Goal: Information Seeking & Learning: Check status

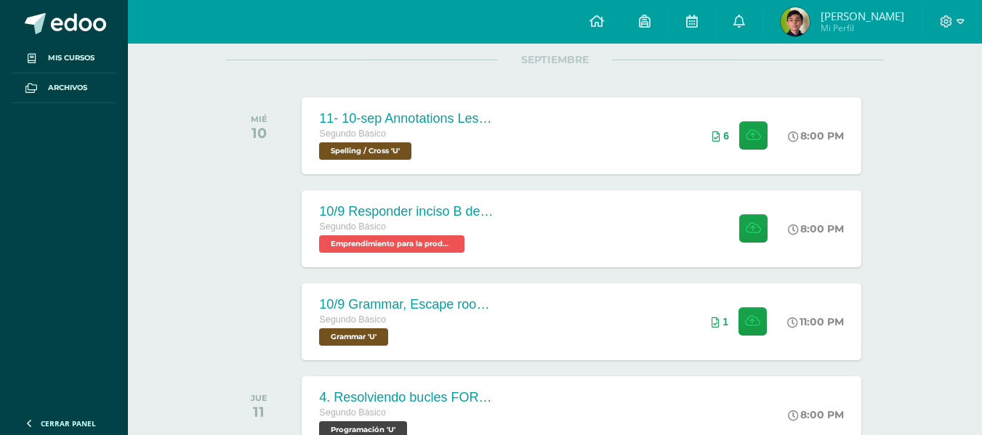
scroll to position [206, 0]
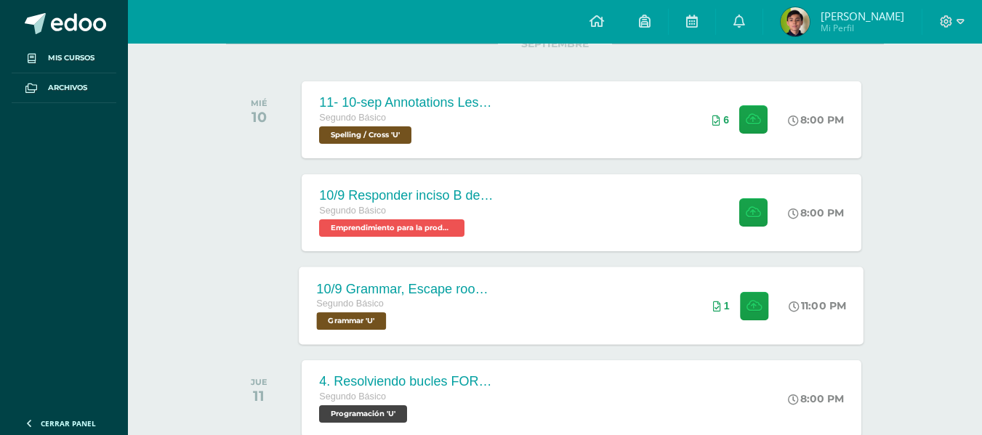
click at [364, 308] on span "Segundo Básico" at bounding box center [351, 304] width 68 height 10
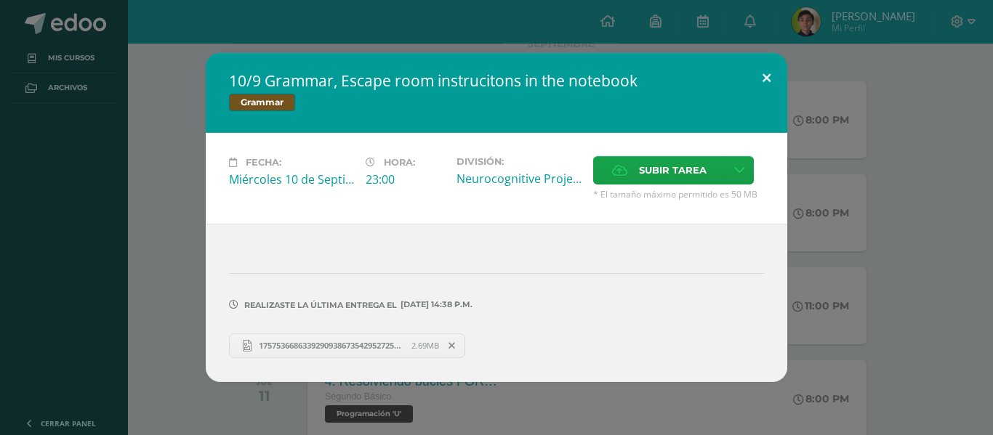
click at [768, 75] on button at bounding box center [766, 77] width 41 height 49
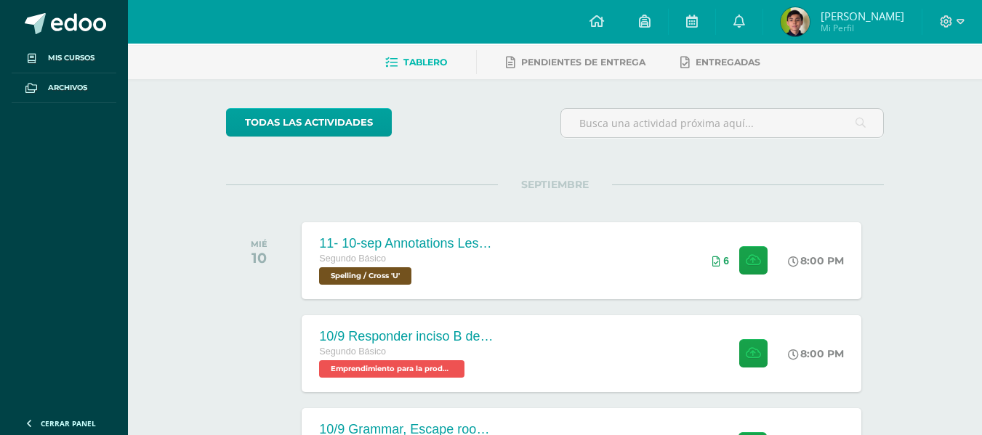
scroll to position [87, 0]
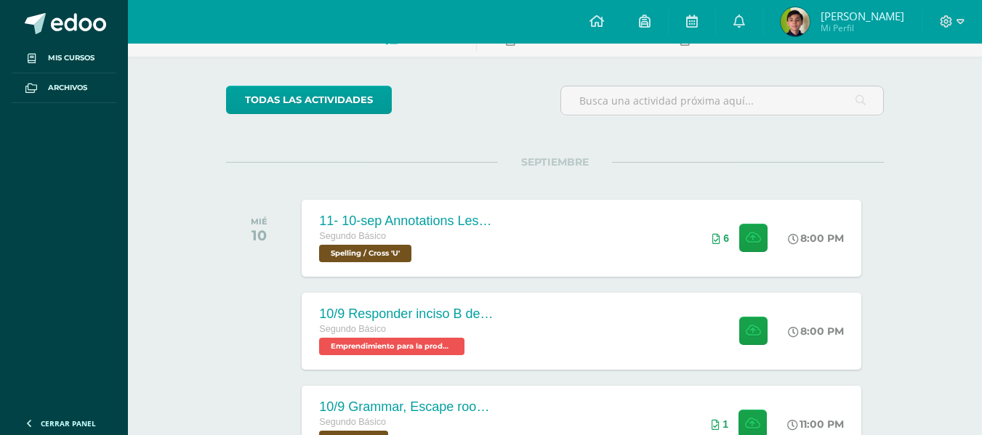
click at [804, 18] on img at bounding box center [794, 21] width 29 height 29
click at [804, 17] on img at bounding box center [794, 21] width 29 height 29
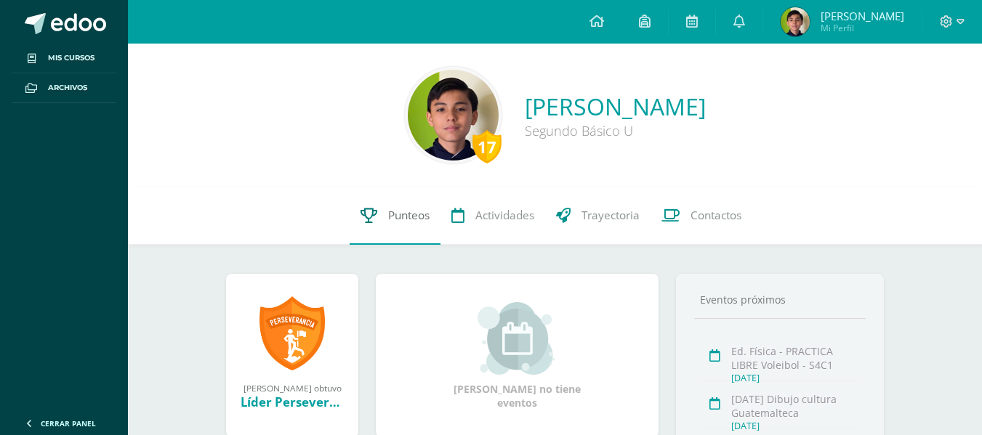
click at [403, 196] on link "Punteos" at bounding box center [395, 216] width 91 height 58
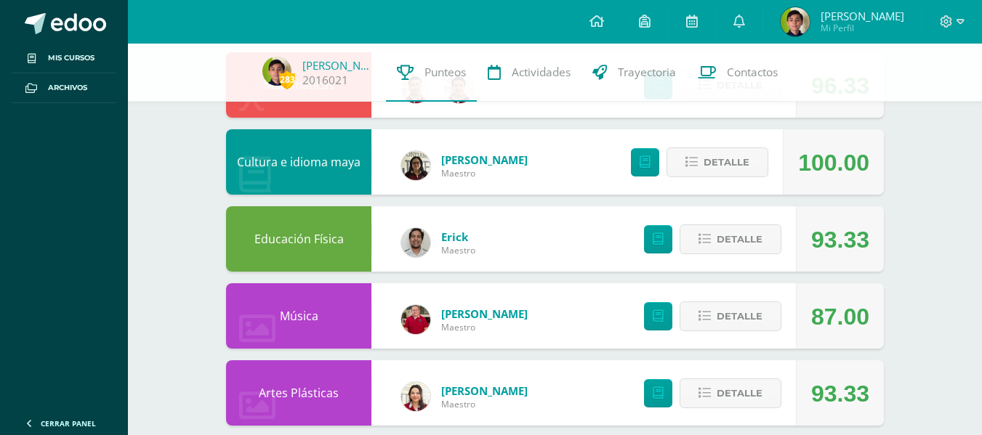
scroll to position [413, 0]
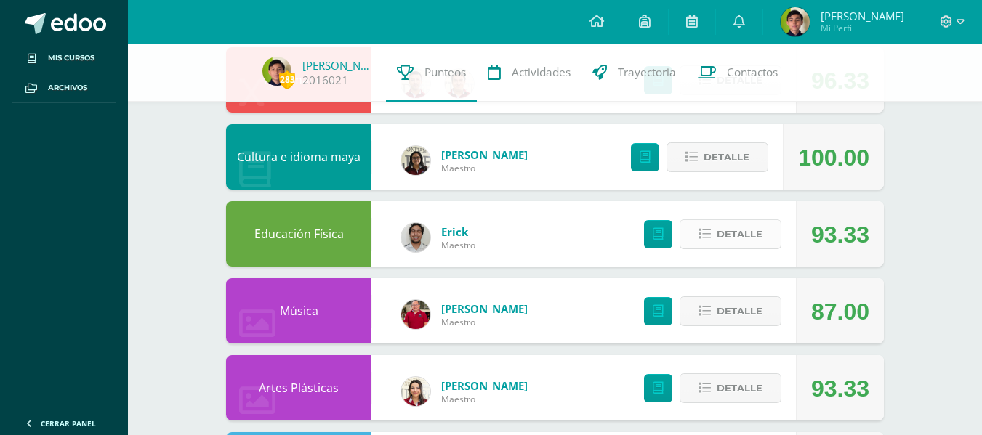
click at [706, 233] on icon at bounding box center [704, 234] width 12 height 12
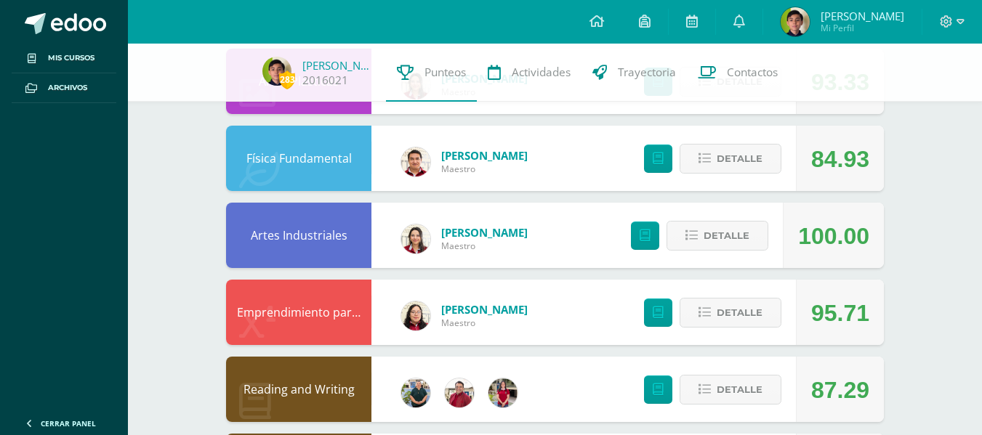
scroll to position [1047, 0]
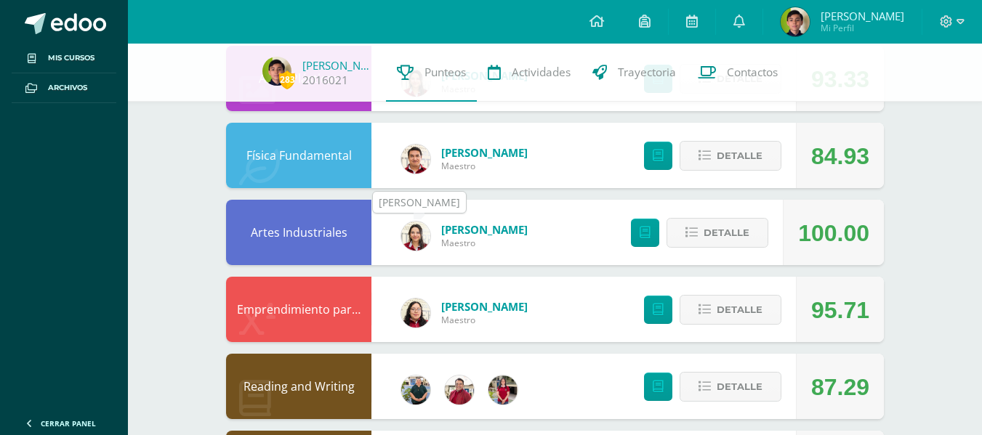
click at [422, 236] on img at bounding box center [415, 236] width 29 height 29
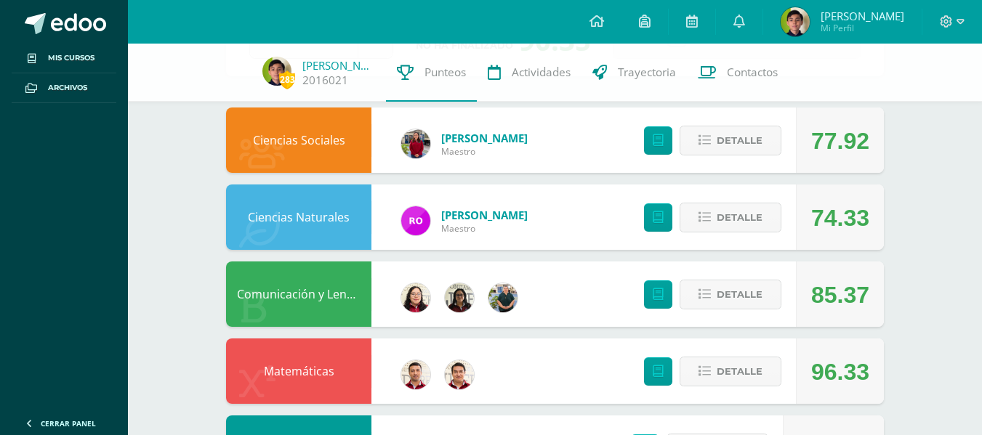
scroll to position [0, 0]
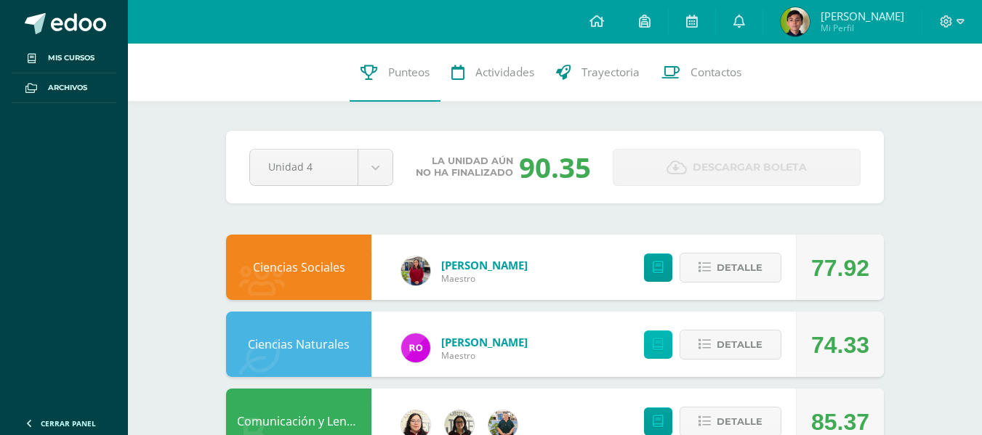
click at [667, 342] on link at bounding box center [658, 345] width 28 height 28
